Goal: Information Seeking & Learning: Find specific fact

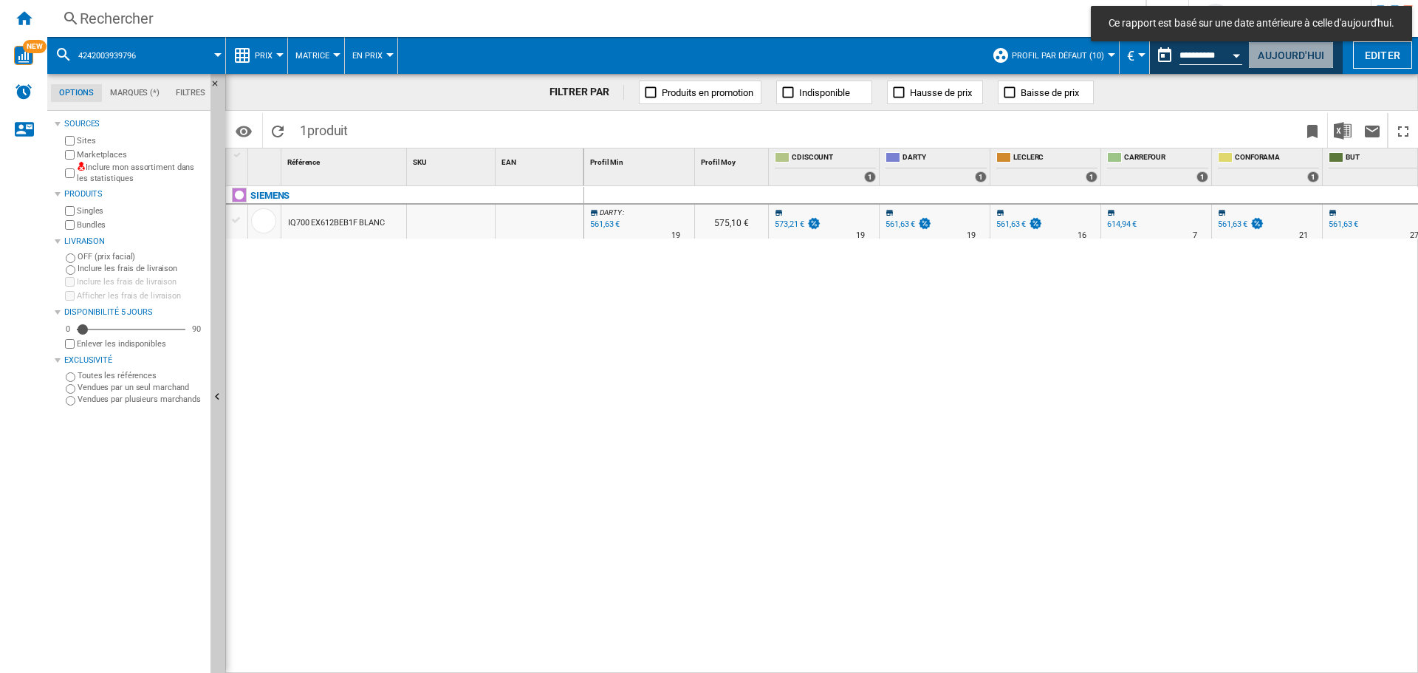
click at [1281, 50] on button "Aujourd'hui" at bounding box center [1291, 54] width 86 height 27
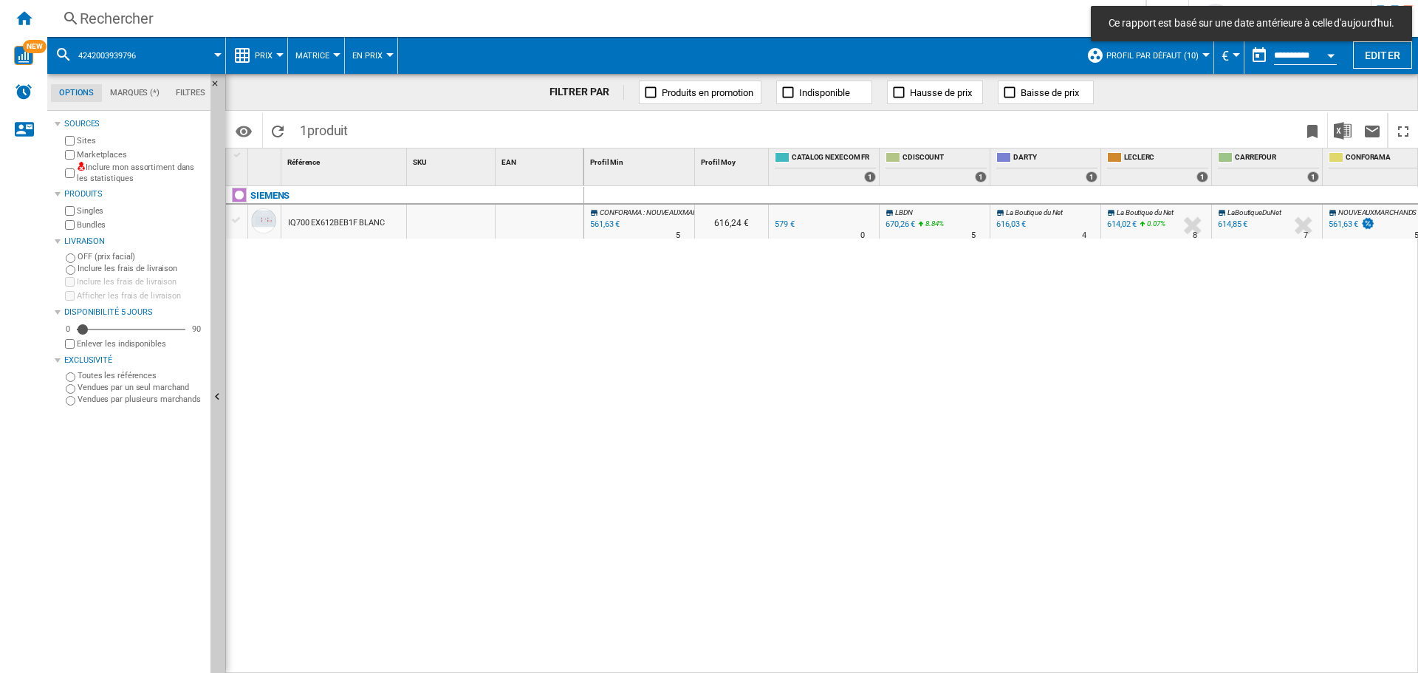
click at [268, 15] on div "Rechercher" at bounding box center [593, 18] width 1027 height 21
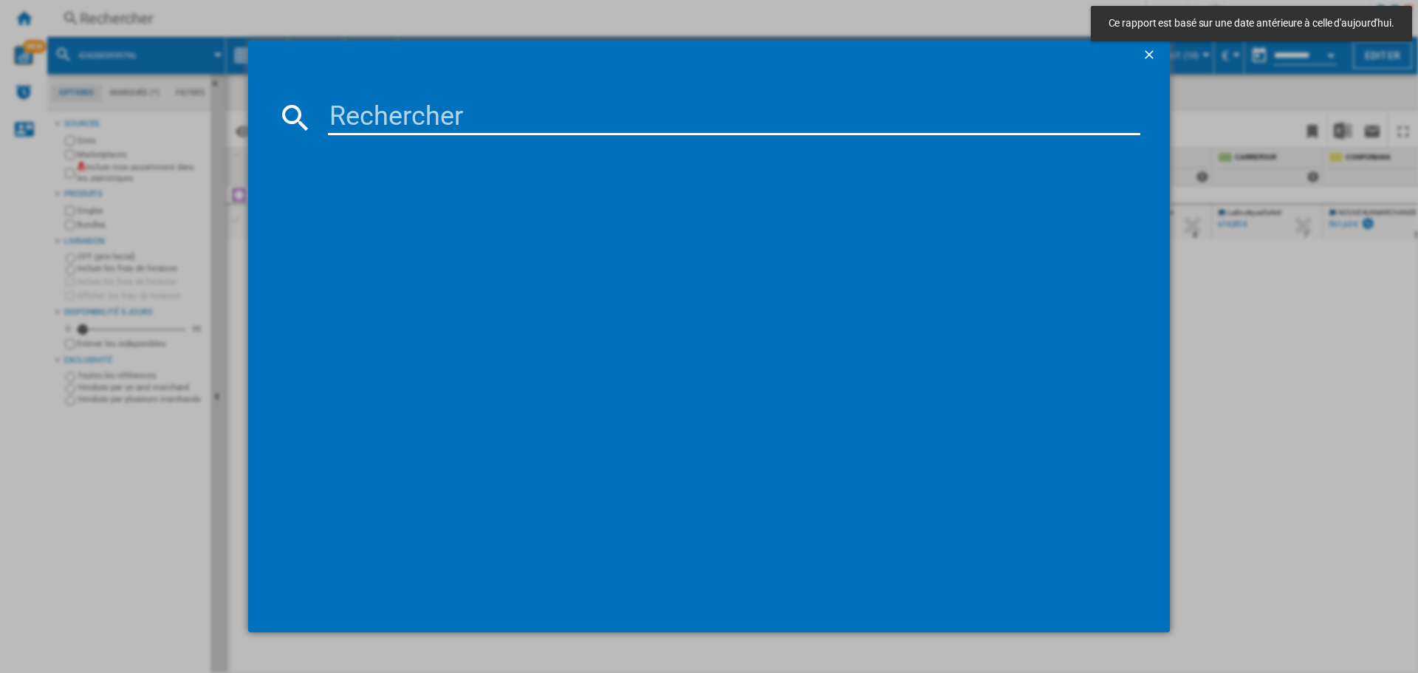
click at [463, 118] on input at bounding box center [734, 117] width 812 height 35
paste input "3045386358175"
type input "3045386358175"
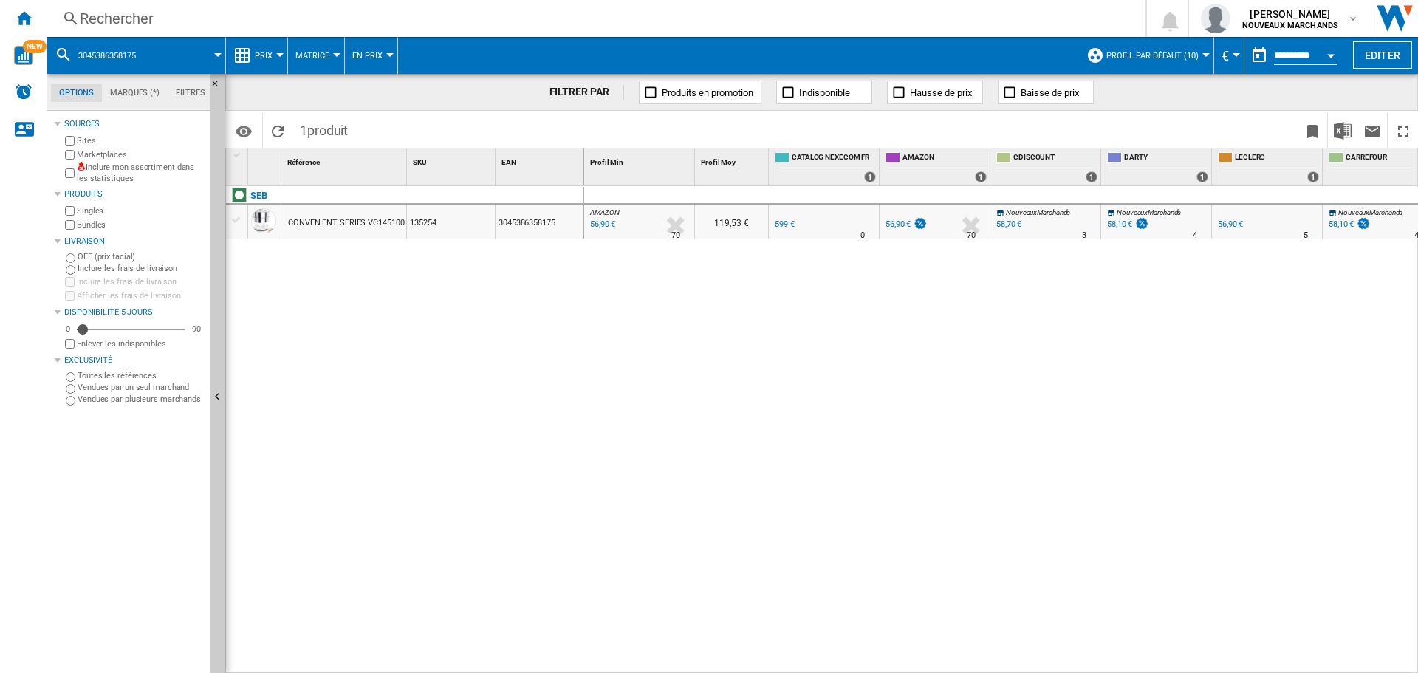
click at [603, 220] on div "56,90 €" at bounding box center [601, 224] width 27 height 15
click at [261, 21] on div "Rechercher" at bounding box center [593, 18] width 1027 height 21
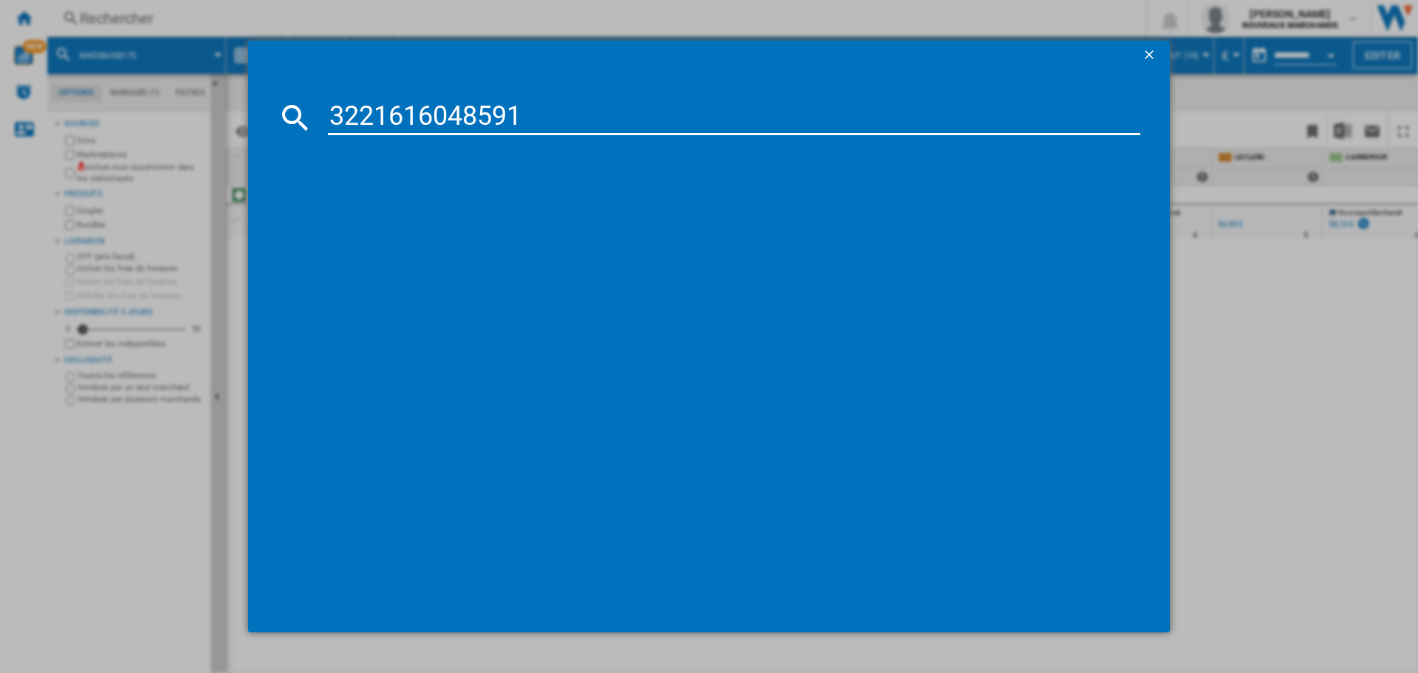
type input "3221616048591"
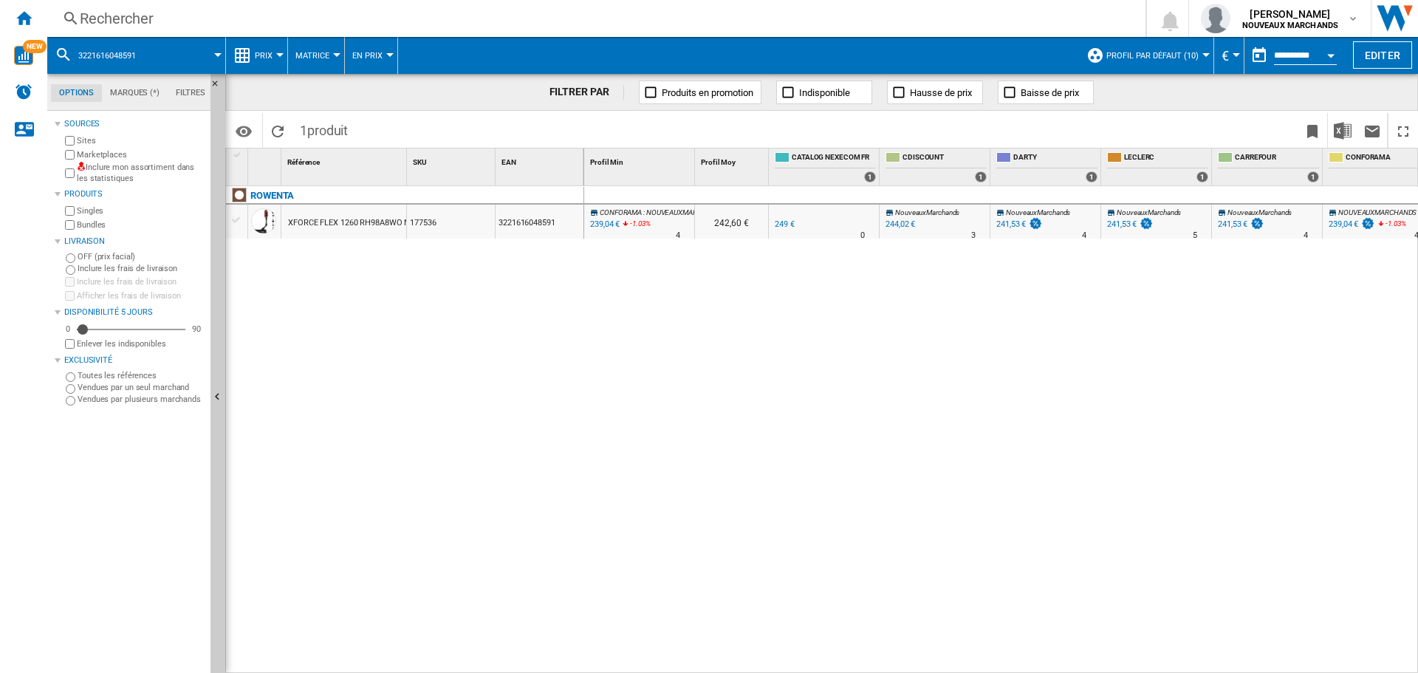
click at [366, 21] on div "Rechercher" at bounding box center [593, 18] width 1027 height 21
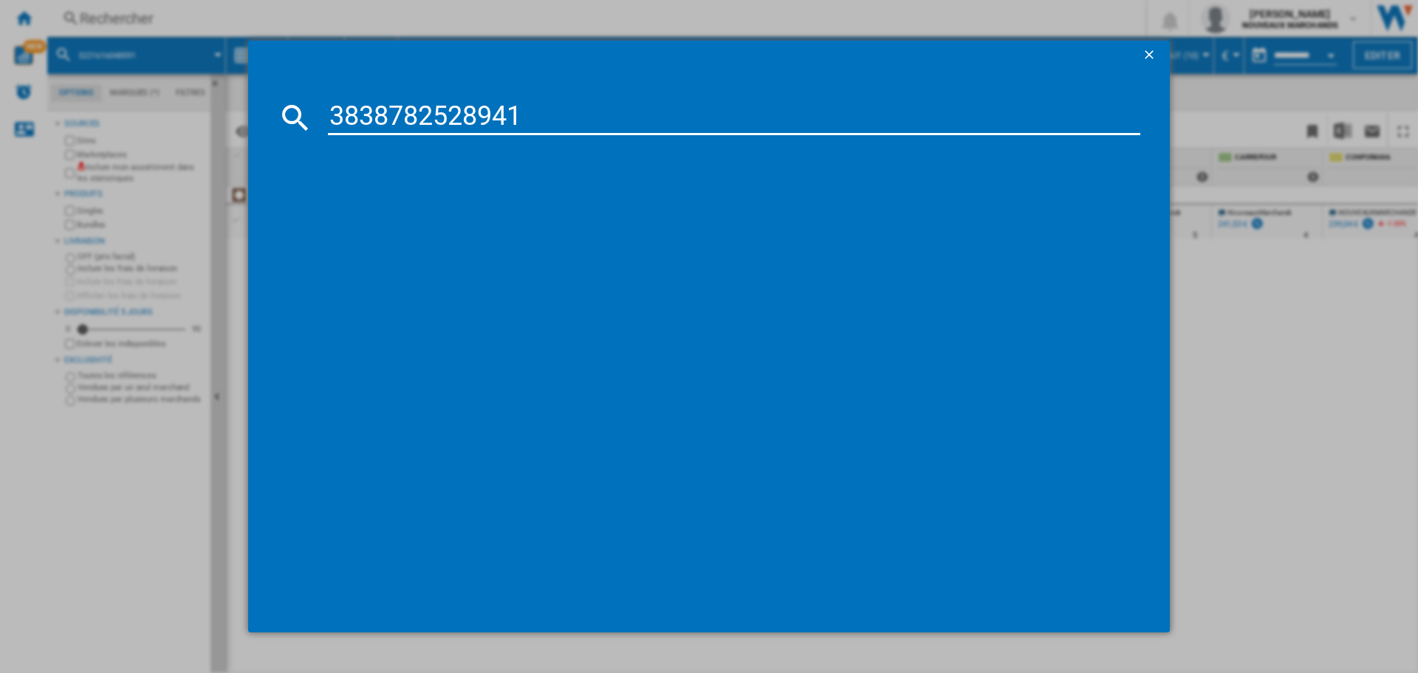
type input "3838782528941"
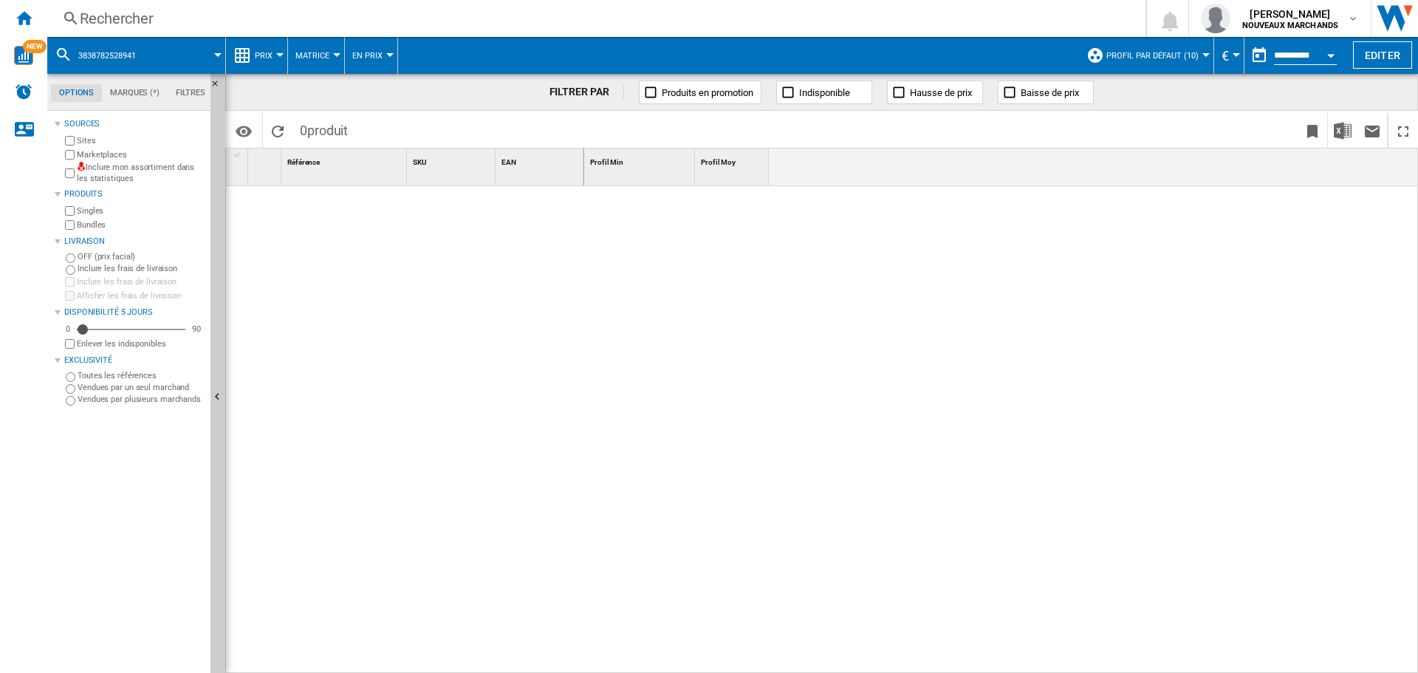
click at [317, 24] on div "Rechercher" at bounding box center [593, 18] width 1027 height 21
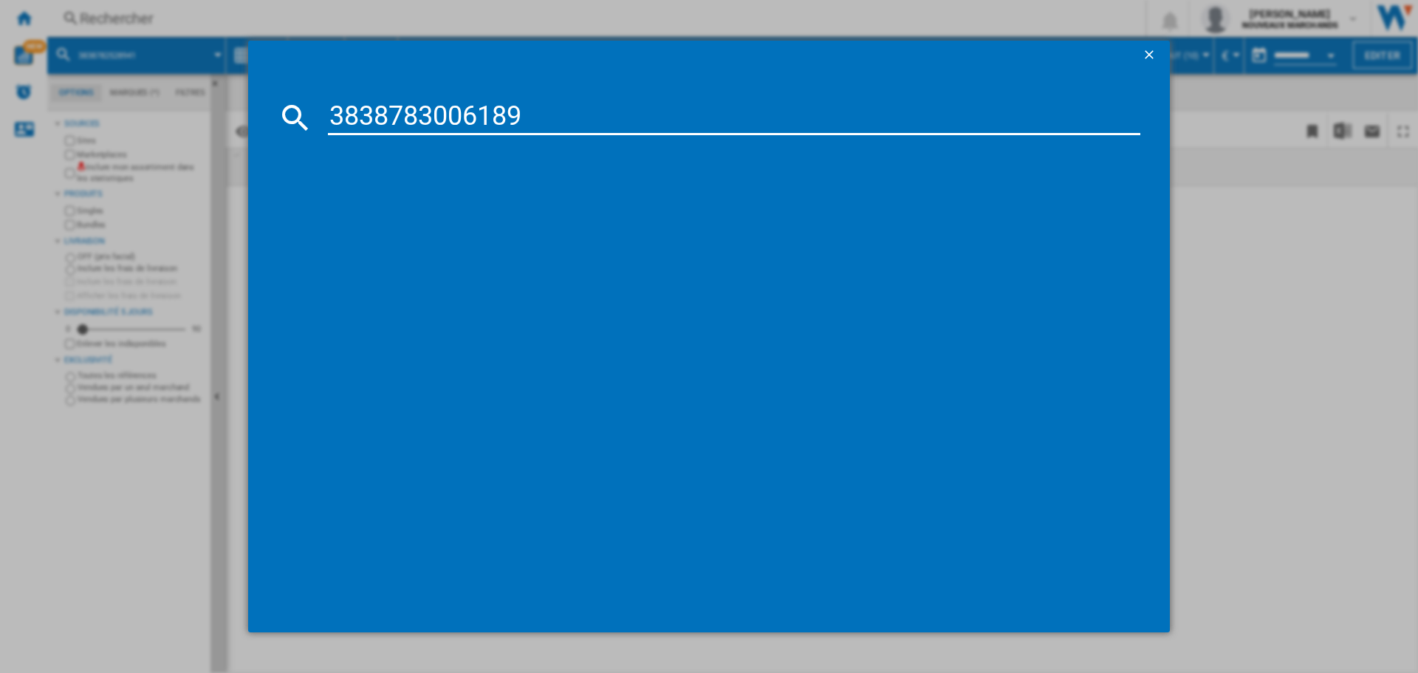
type input "3838783006189"
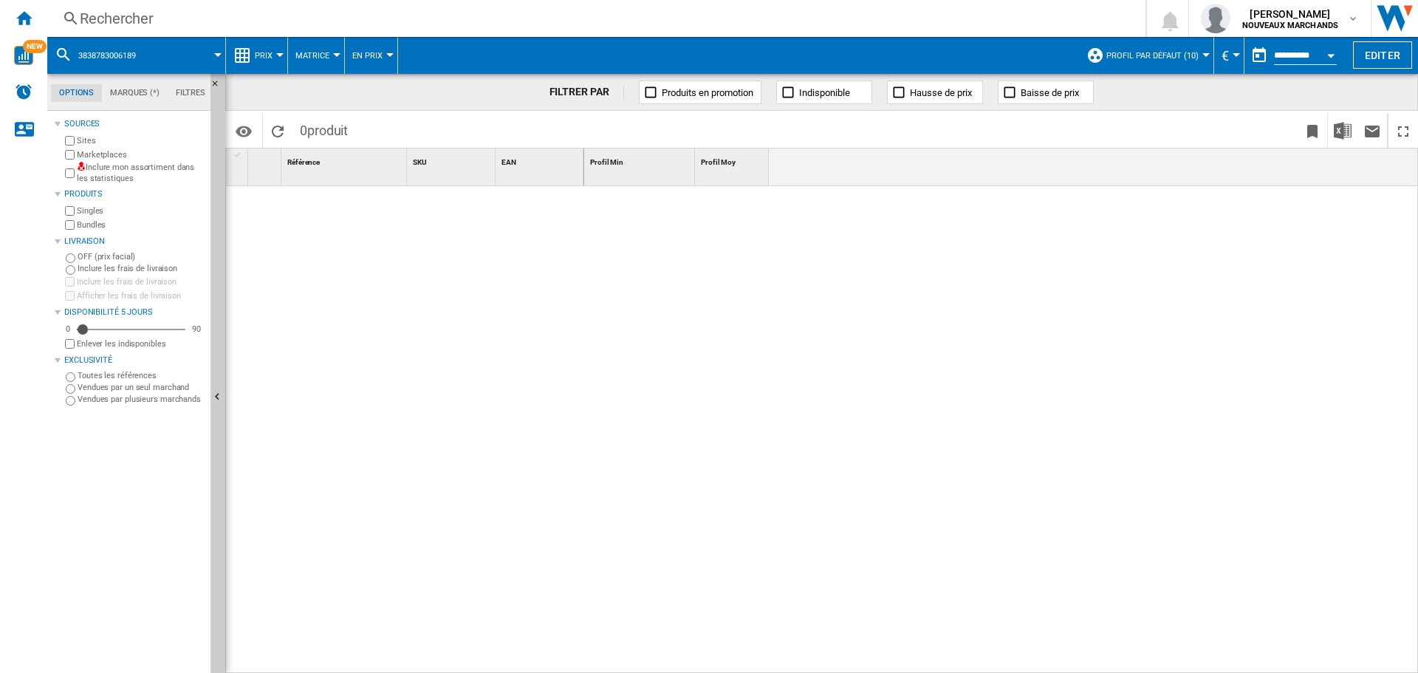
click at [367, 13] on div "Rechercher" at bounding box center [593, 18] width 1027 height 21
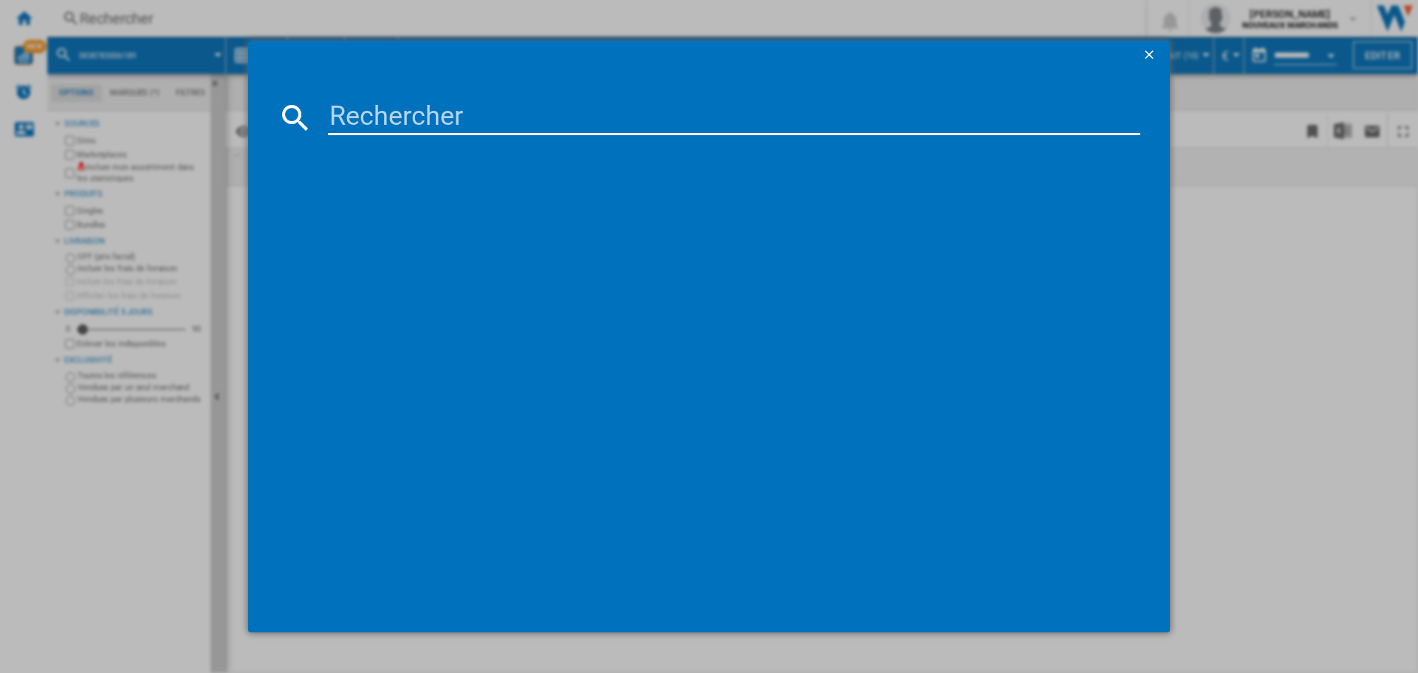
click at [510, 119] on input at bounding box center [734, 117] width 812 height 35
type input "3838783006189"
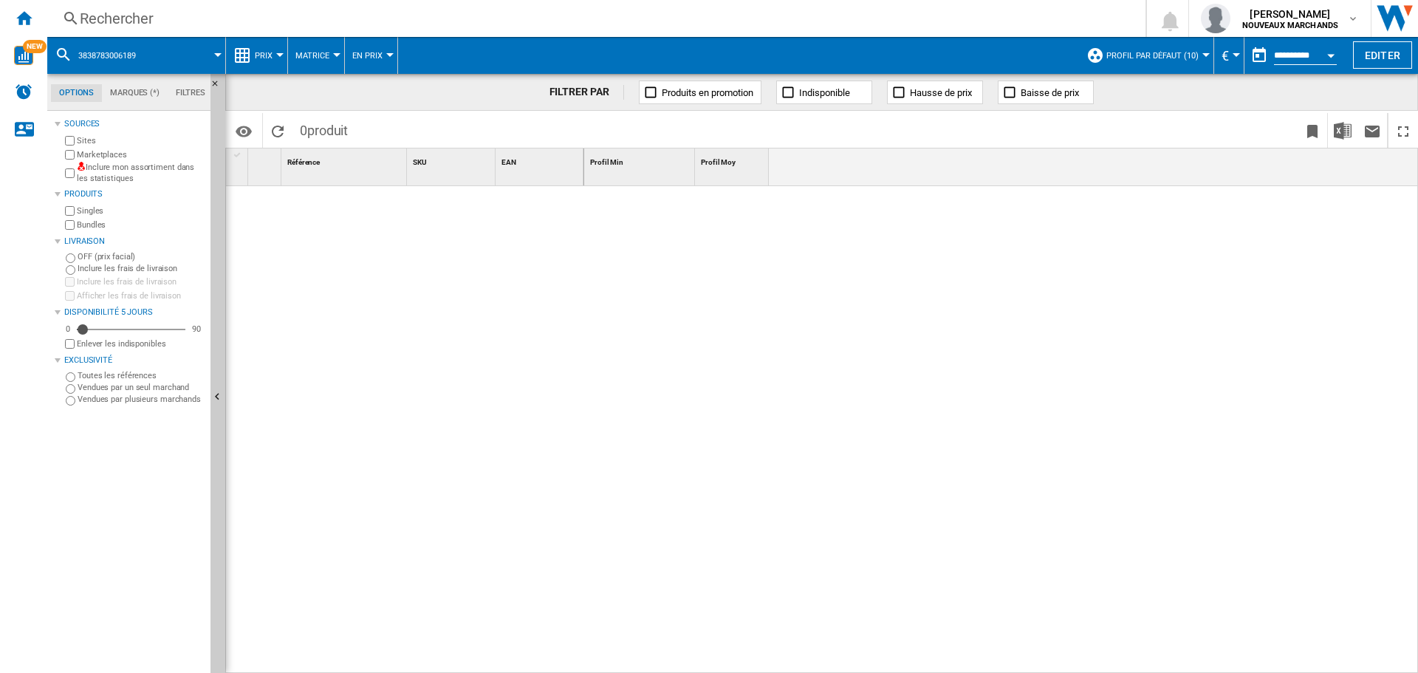
click at [503, 18] on div "Rechercher" at bounding box center [593, 18] width 1027 height 21
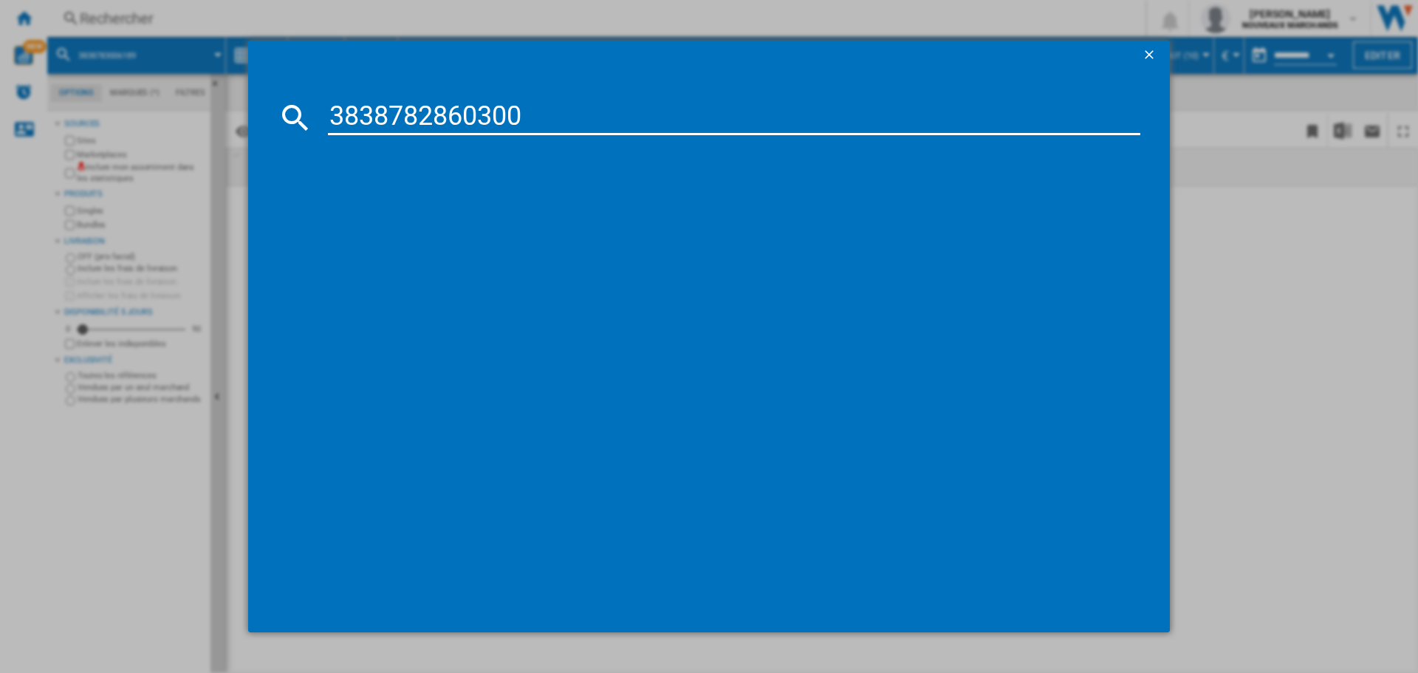
type input "3838782860300"
